Goal: Transaction & Acquisition: Purchase product/service

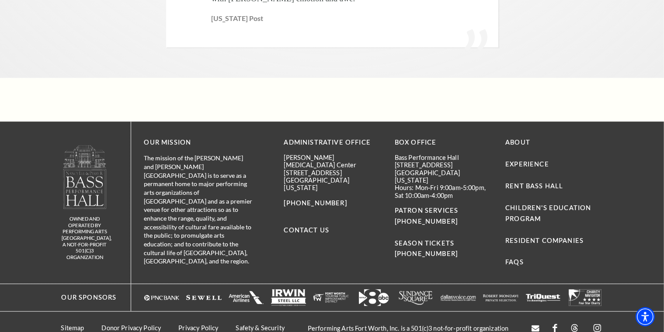
scroll to position [2144, 0]
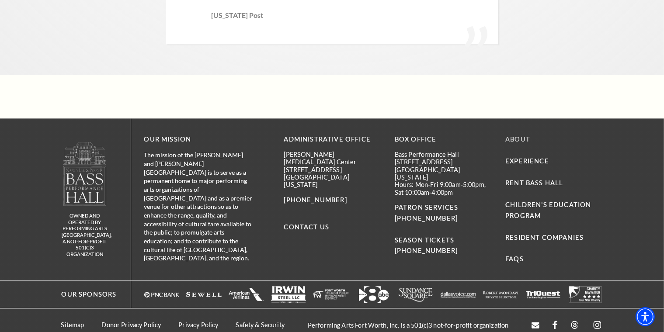
click at [524, 136] on link "About" at bounding box center [517, 139] width 25 height 7
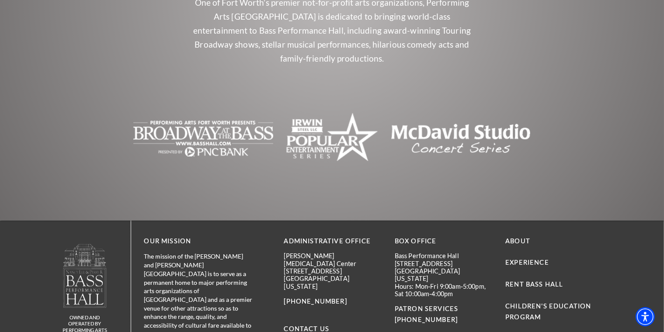
scroll to position [2156, 0]
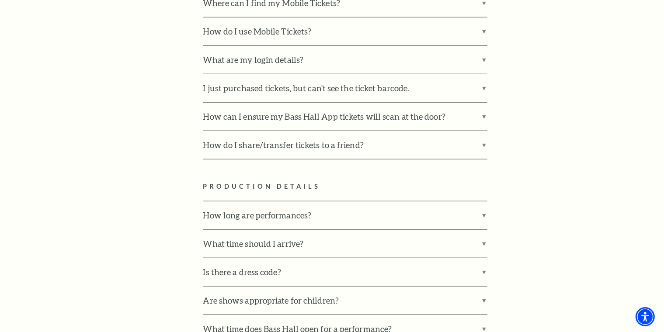
scroll to position [995, 0]
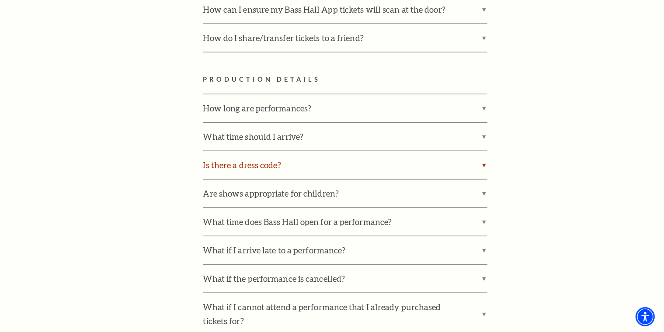
click at [438, 158] on label "Is there a dress code?" at bounding box center [345, 165] width 284 height 28
click at [0, 0] on input "Is there a dress code?" at bounding box center [0, 0] width 0 height 0
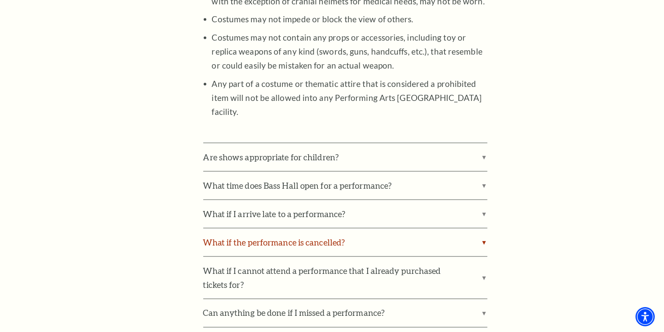
scroll to position [1377, 0]
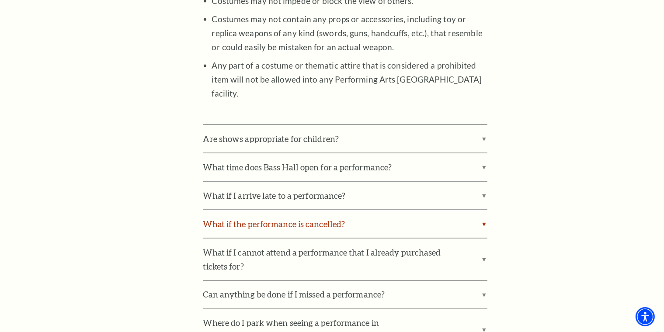
click at [385, 210] on label "What if the performance is cancelled?" at bounding box center [345, 224] width 284 height 28
click at [0, 0] on input "What if the performance is cancelled?" at bounding box center [0, 0] width 0 height 0
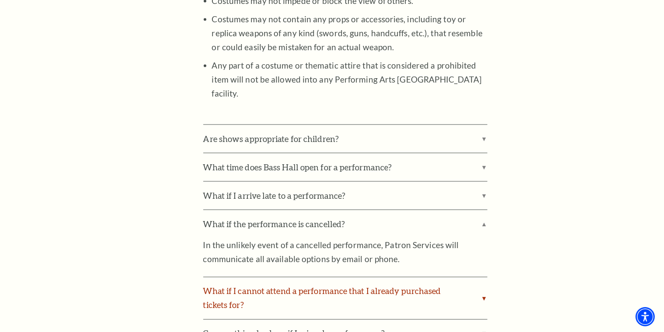
click at [385, 278] on label "What if I cannot attend a performance that I already purchased tickets for?" at bounding box center [345, 299] width 284 height 42
click at [0, 0] on input "What if I cannot attend a performance that I already purchased tickets for?" at bounding box center [0, 0] width 0 height 0
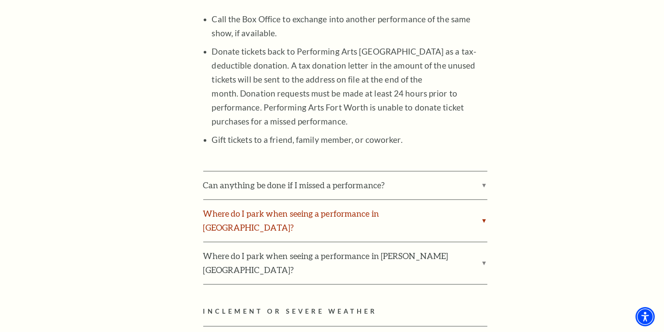
scroll to position [1727, 0]
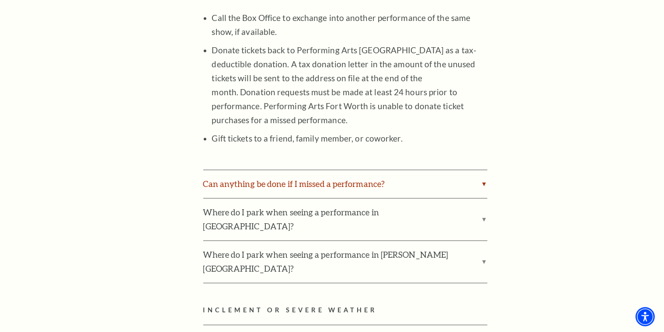
click at [267, 170] on label "Can anything be done if I missed a performance?" at bounding box center [345, 184] width 284 height 28
click at [0, 0] on input "Can anything be done if I missed a performance?" at bounding box center [0, 0] width 0 height 0
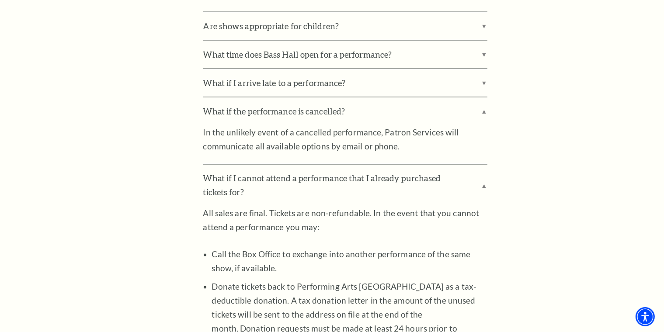
scroll to position [1443, 0]
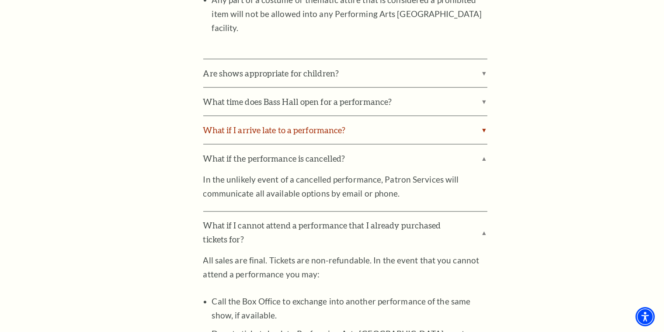
click at [332, 116] on label "What if I arrive late to a performance?" at bounding box center [345, 130] width 284 height 28
click at [0, 0] on input "What if I arrive late to a performance?" at bounding box center [0, 0] width 0 height 0
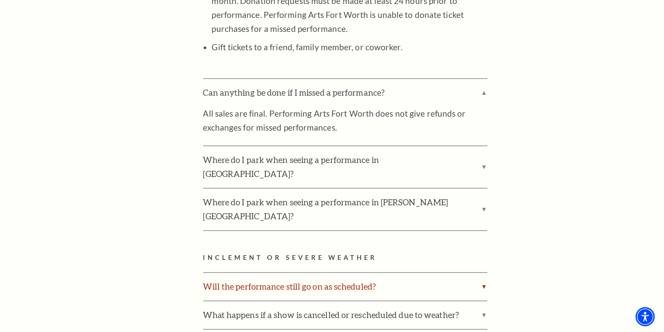
scroll to position [1946, 0]
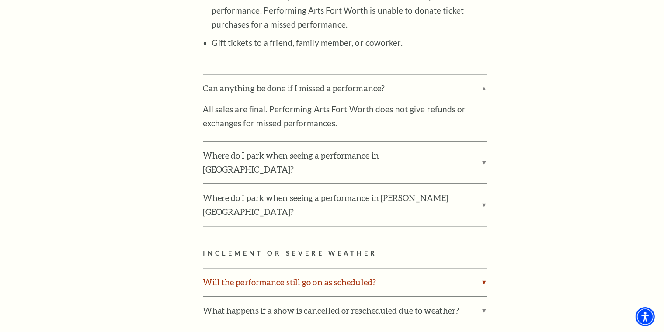
click at [306, 268] on label "Will the performance still go on as scheduled?" at bounding box center [345, 282] width 284 height 28
click at [0, 0] on input "Will the performance still go on as scheduled?" at bounding box center [0, 0] width 0 height 0
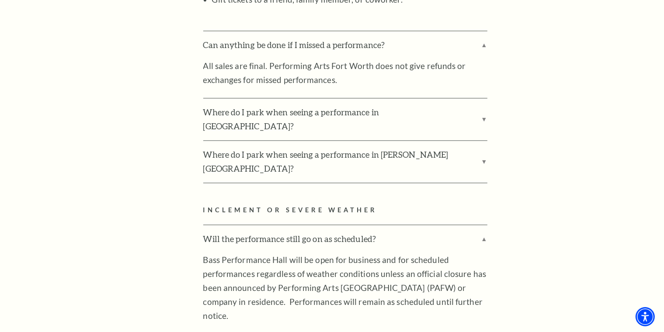
scroll to position [1989, 0]
click at [0, 0] on input "What happens if a show is cancelled or rescheduled due to weather?" at bounding box center [0, 0] width 0 height 0
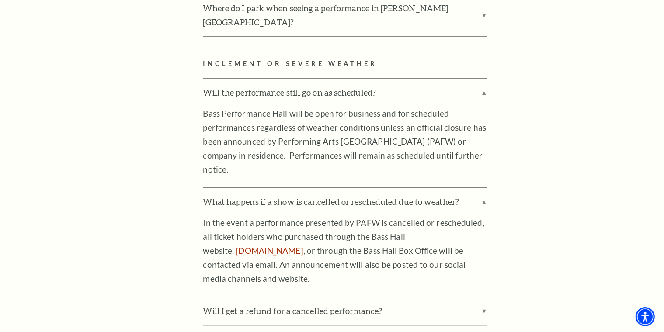
scroll to position [2164, 0]
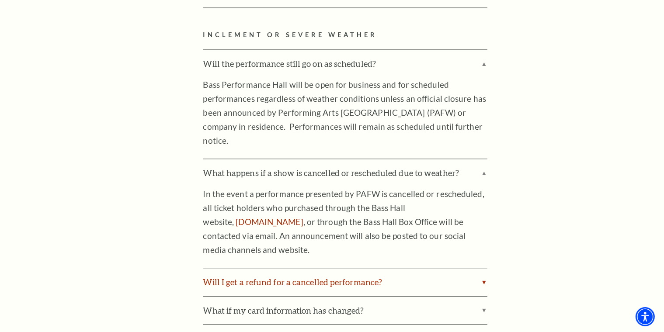
click at [343, 268] on label "Will I get a refund for a cancelled performance?" at bounding box center [345, 282] width 284 height 28
click at [0, 0] on input "Will I get a refund for a cancelled performance?" at bounding box center [0, 0] width 0 height 0
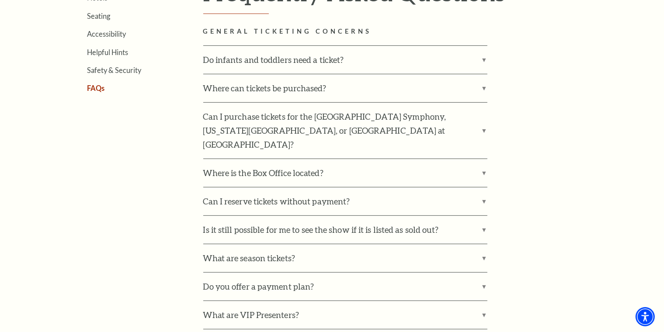
scroll to position [0, 0]
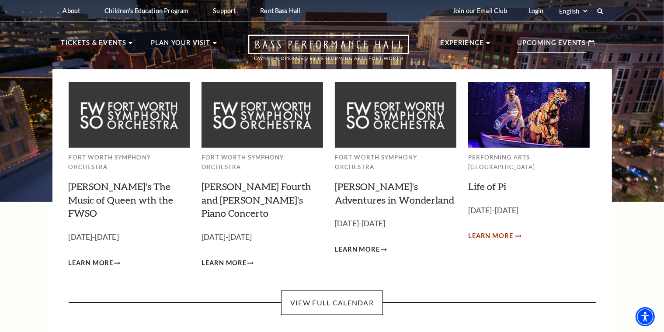
click at [493, 231] on span "Learn More" at bounding box center [490, 236] width 45 height 11
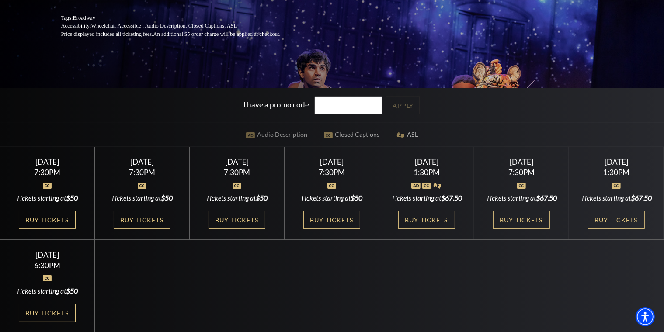
scroll to position [164, 0]
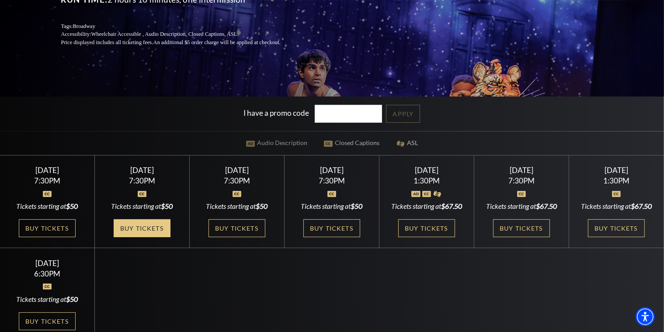
click at [153, 236] on link "Buy Tickets" at bounding box center [142, 228] width 57 height 18
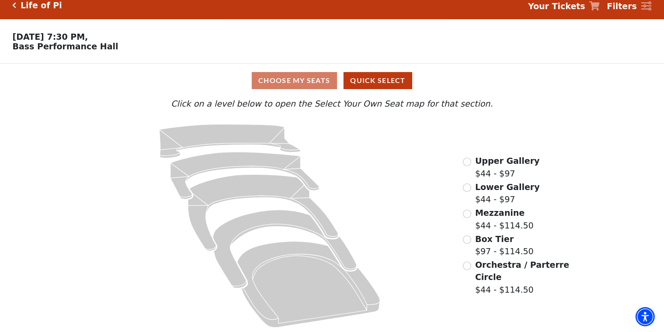
scroll to position [13, 0]
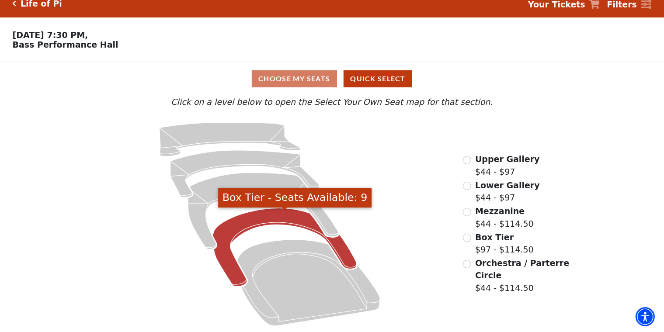
click at [282, 218] on icon "Box Tier - Seats Available: 9" at bounding box center [285, 248] width 144 height 78
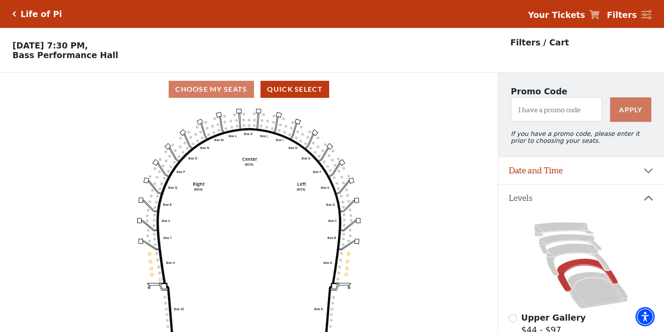
scroll to position [164, 0]
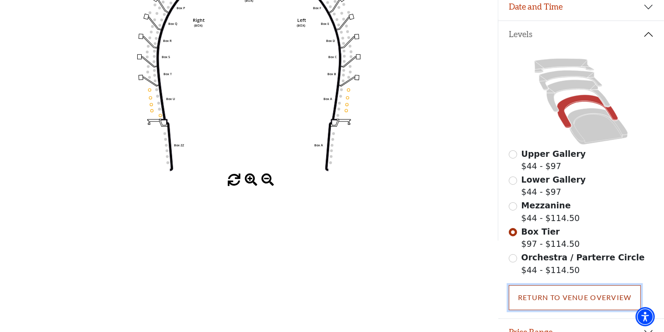
click at [529, 299] on link "Return To Venue Overview" at bounding box center [575, 297] width 132 height 24
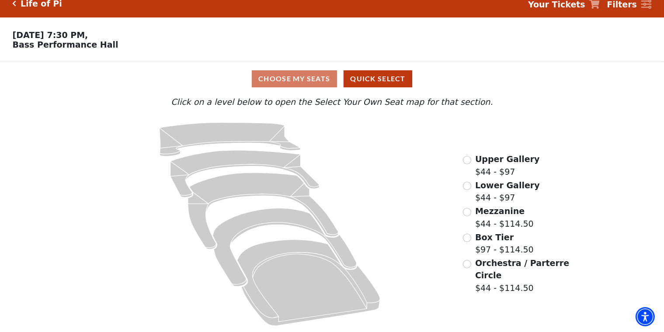
scroll to position [13, 0]
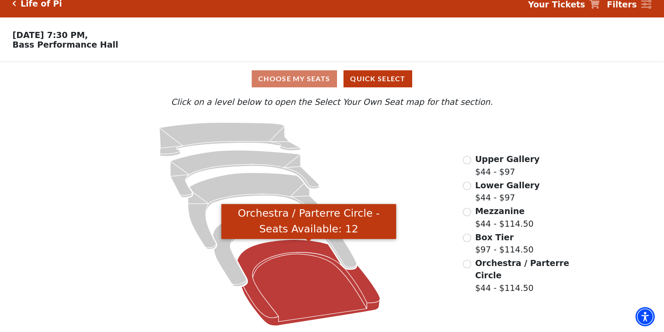
click at [302, 264] on icon "Orchestra / Parterre Circle - Seats Available: 12" at bounding box center [308, 283] width 143 height 86
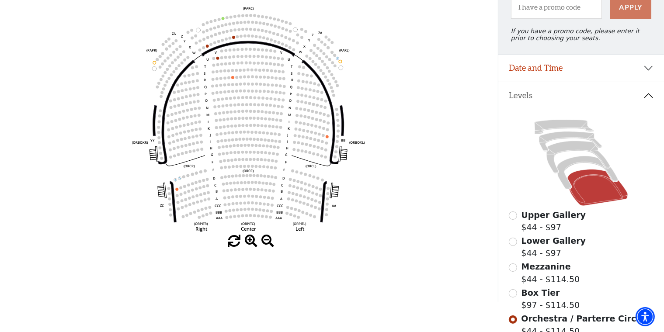
scroll to position [171, 0]
